Goal: Task Accomplishment & Management: Manage account settings

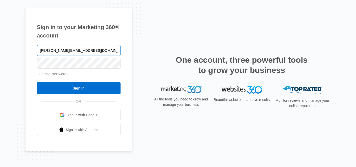
type input "[PERSON_NAME][EMAIL_ADDRESS][DOMAIN_NAME]"
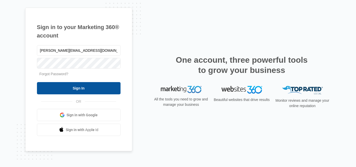
click at [82, 87] on input "Sign In" at bounding box center [79, 88] width 84 height 12
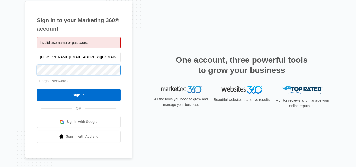
click at [37, 89] on input "Sign In" at bounding box center [79, 95] width 84 height 12
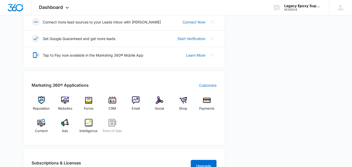
scroll to position [149, 0]
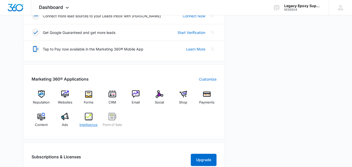
click at [88, 118] on img at bounding box center [89, 117] width 8 height 8
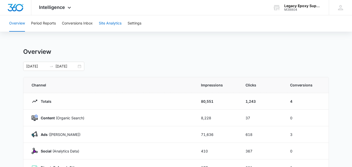
click at [113, 23] on button "Site Analytics" at bounding box center [110, 23] width 23 height 16
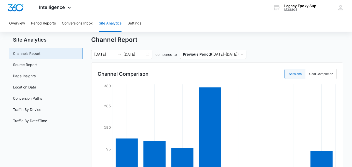
scroll to position [7, 0]
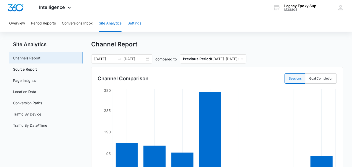
click at [133, 28] on button "Settings" at bounding box center [135, 23] width 14 height 16
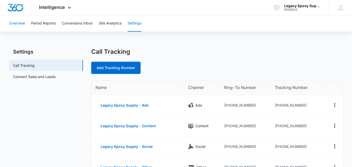
click at [19, 25] on button "Overview" at bounding box center [17, 23] width 16 height 16
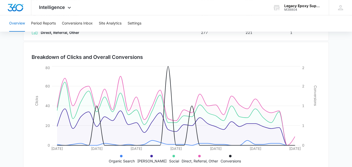
scroll to position [148, 0]
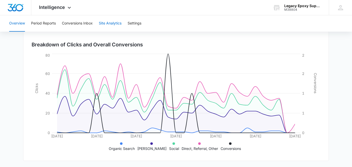
click at [108, 27] on button "Site Analytics" at bounding box center [110, 23] width 23 height 16
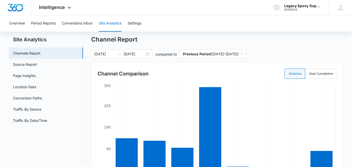
scroll to position [12, 0]
click at [19, 7] on img "Dashboard" at bounding box center [15, 8] width 16 height 8
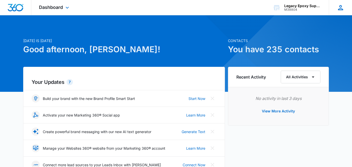
click at [340, 7] on icon at bounding box center [341, 8] width 8 height 8
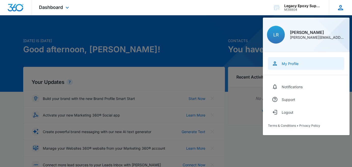
click at [286, 64] on div "My Profile" at bounding box center [290, 63] width 17 height 4
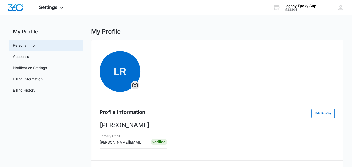
scroll to position [4, 0]
click at [29, 55] on link "Accounts" at bounding box center [21, 56] width 16 height 5
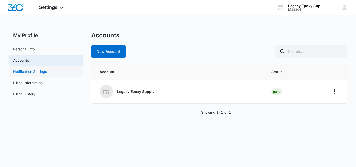
click at [44, 74] on link "Notification Settings" at bounding box center [30, 71] width 34 height 5
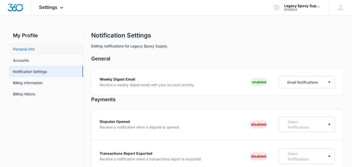
click at [31, 49] on link "Personal Info" at bounding box center [24, 48] width 22 height 5
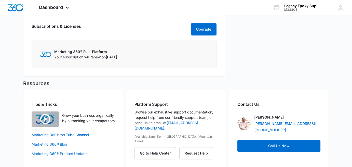
scroll to position [290, 0]
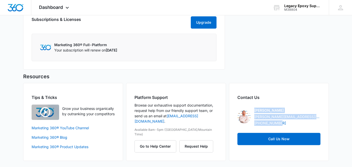
drag, startPoint x: 255, startPoint y: 109, endPoint x: 286, endPoint y: 125, distance: 34.8
click at [286, 125] on div "Mitchell Dame Mitchell.Dame@madwire.com +19706141244" at bounding box center [287, 117] width 66 height 18
copy div "Mitchell Dame Mitchell.Dame@madwire.com +19706141244"
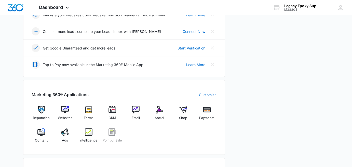
scroll to position [0, 0]
